Goal: Task Accomplishment & Management: Use online tool/utility

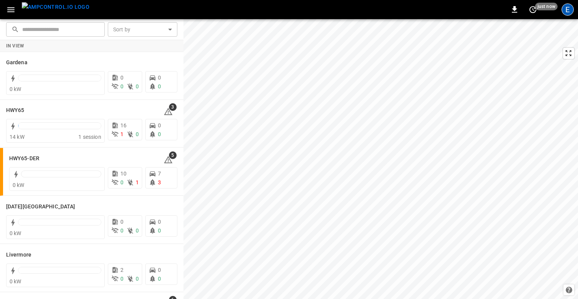
click at [567, 11] on div "E" at bounding box center [567, 9] width 12 height 12
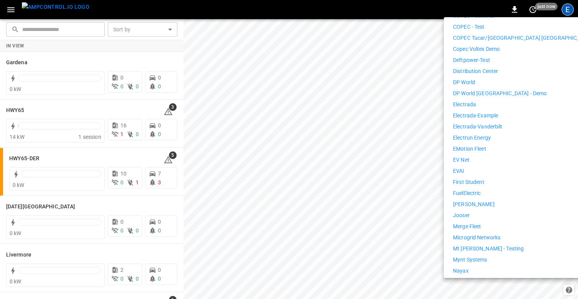
scroll to position [268, 0]
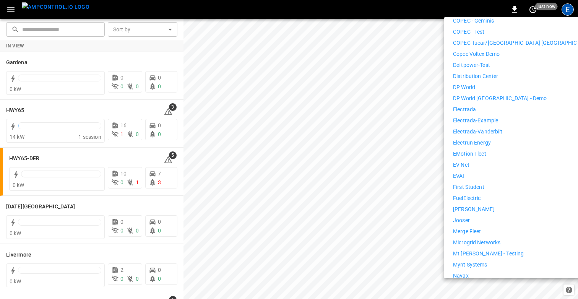
click at [477, 72] on p "Distribution Center" at bounding box center [475, 76] width 45 height 8
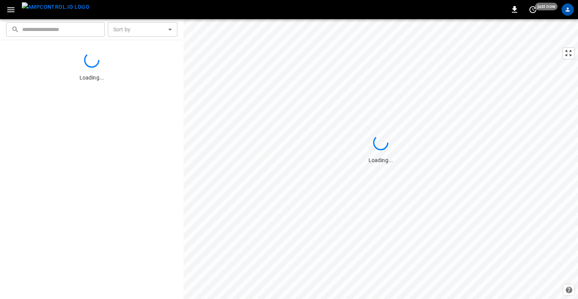
click at [12, 10] on icon "button" at bounding box center [10, 9] width 7 height 5
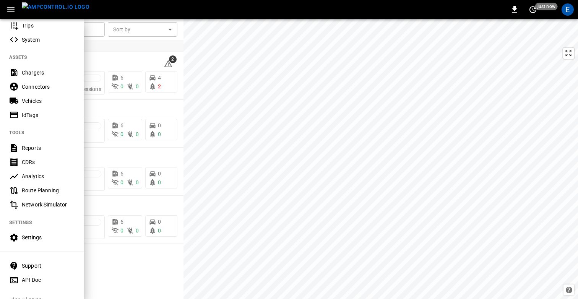
scroll to position [152, 0]
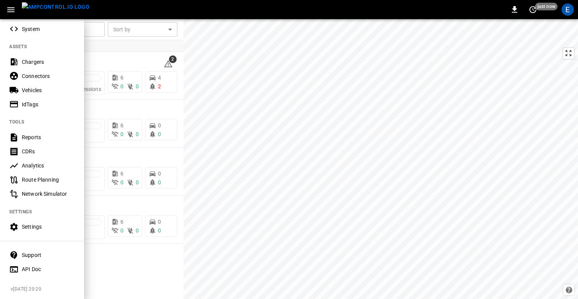
click at [24, 225] on div "Settings" at bounding box center [48, 227] width 53 height 8
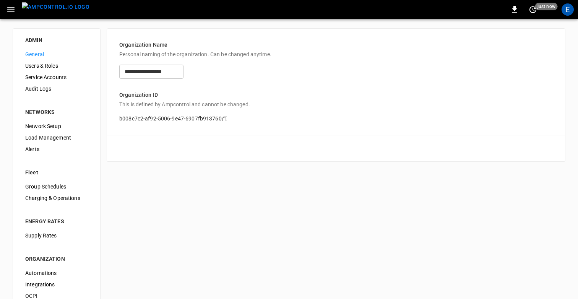
scroll to position [19, 0]
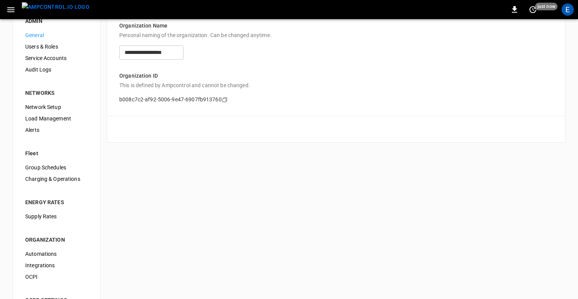
click at [54, 175] on span "Charging & Operations" at bounding box center [56, 179] width 63 height 8
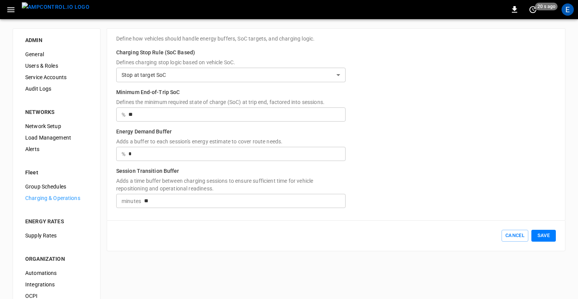
click at [254, 267] on div "**********" at bounding box center [289, 192] width 578 height 347
click at [155, 279] on div "**********" at bounding box center [289, 192] width 578 height 347
click at [190, 137] on h6 "Energy Demand Buffer" at bounding box center [230, 133] width 229 height 10
click at [185, 91] on h6 "Minimum End-of-Trip SoC" at bounding box center [230, 93] width 229 height 10
click at [134, 133] on h6 "Energy Demand Buffer" at bounding box center [230, 133] width 229 height 10
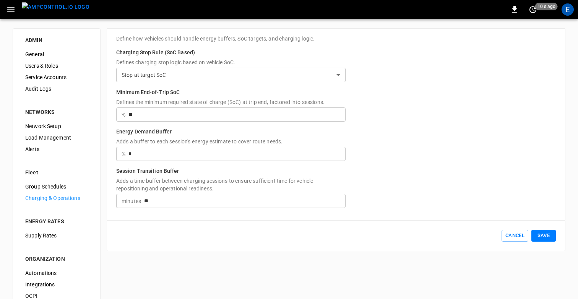
click at [134, 133] on h6 "Energy Demand Buffer" at bounding box center [230, 133] width 229 height 10
click at [177, 135] on h6 "Energy Demand Buffer" at bounding box center [230, 133] width 229 height 10
click at [136, 134] on h6 "Energy Demand Buffer" at bounding box center [230, 133] width 229 height 10
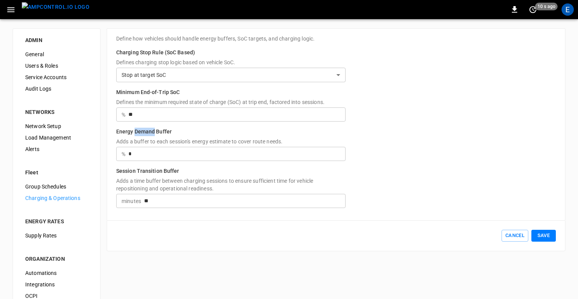
click at [136, 134] on h6 "Energy Demand Buffer" at bounding box center [230, 133] width 229 height 10
click at [171, 139] on p "Adds a buffer to each session's energy estimate to cover route needs." at bounding box center [230, 142] width 229 height 9
click at [182, 138] on p "Adds a buffer to each session's energy estimate to cover route needs." at bounding box center [230, 142] width 229 height 9
click at [298, 249] on div "Cancel Save" at bounding box center [336, 235] width 458 height 31
click at [7, 10] on icon "button" at bounding box center [11, 10] width 10 height 10
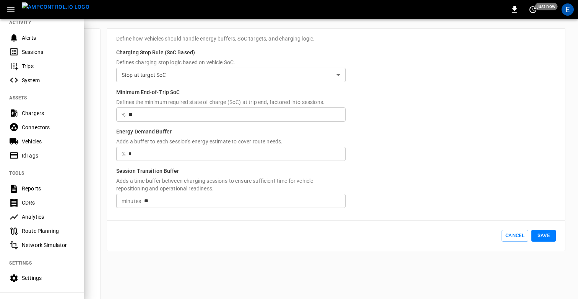
scroll to position [101, 0]
click at [30, 229] on div "Route Planning" at bounding box center [48, 231] width 53 height 8
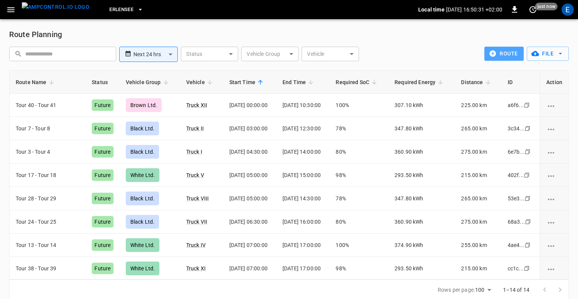
click at [516, 55] on button "route" at bounding box center [503, 54] width 39 height 14
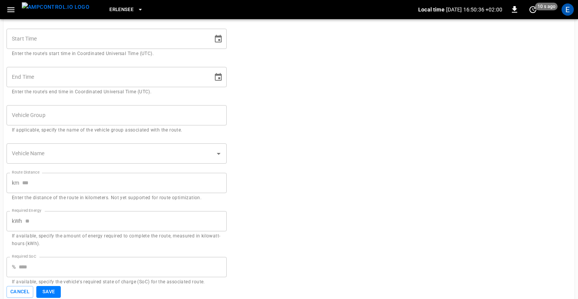
scroll to position [55, 0]
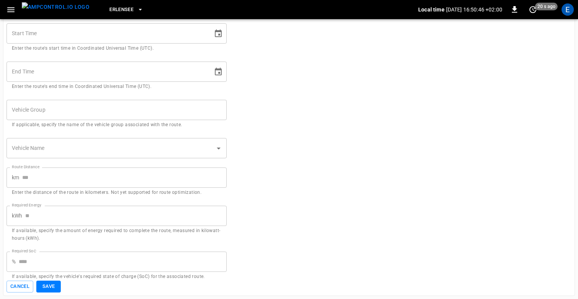
click at [280, 199] on form "External Route ID External Route ID If available, add the unique identifier you…" at bounding box center [288, 134] width 565 height 316
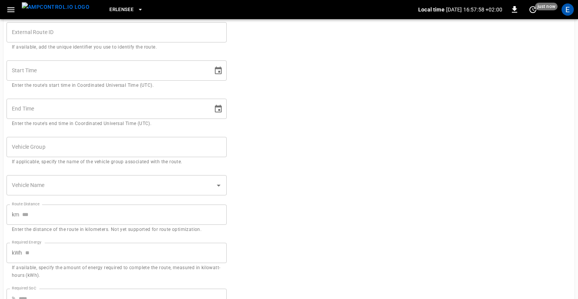
scroll to position [0, 0]
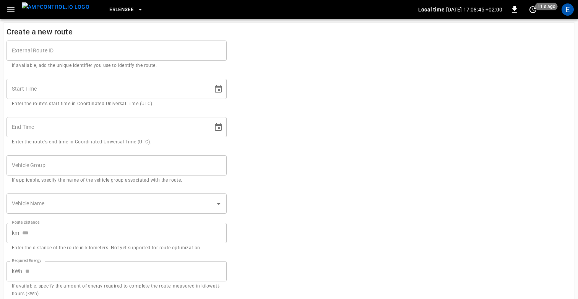
click at [393, 149] on form "External Route ID External Route ID If available, add the unique identifier you…" at bounding box center [288, 189] width 565 height 316
